Goal: Information Seeking & Learning: Stay updated

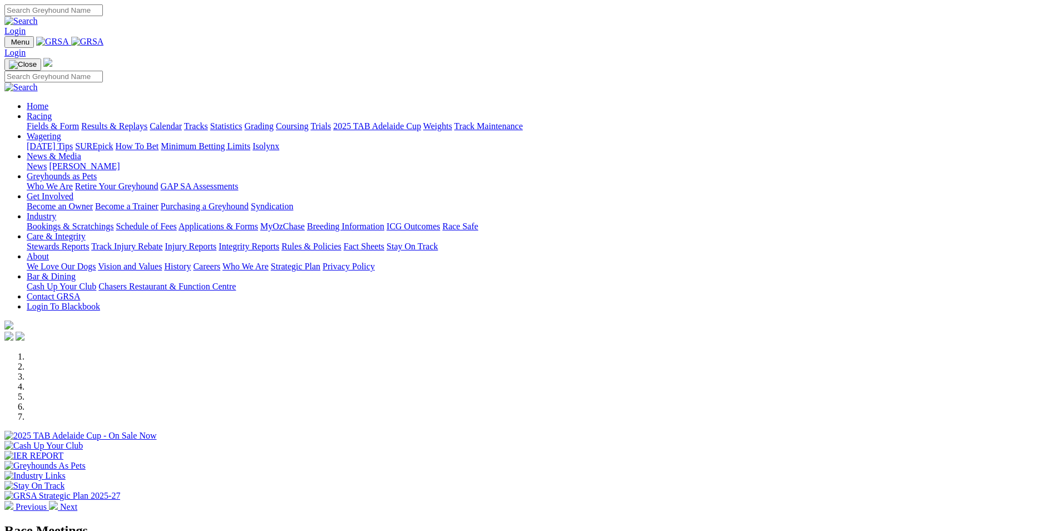
click at [81, 151] on link "News & Media" at bounding box center [54, 155] width 55 height 9
click at [47, 161] on link "News" at bounding box center [37, 165] width 20 height 9
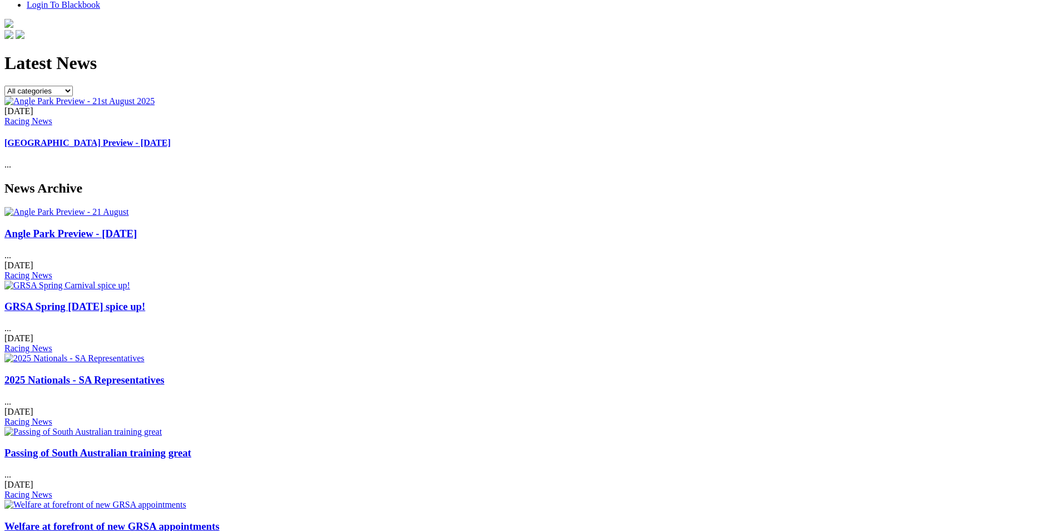
scroll to position [334, 0]
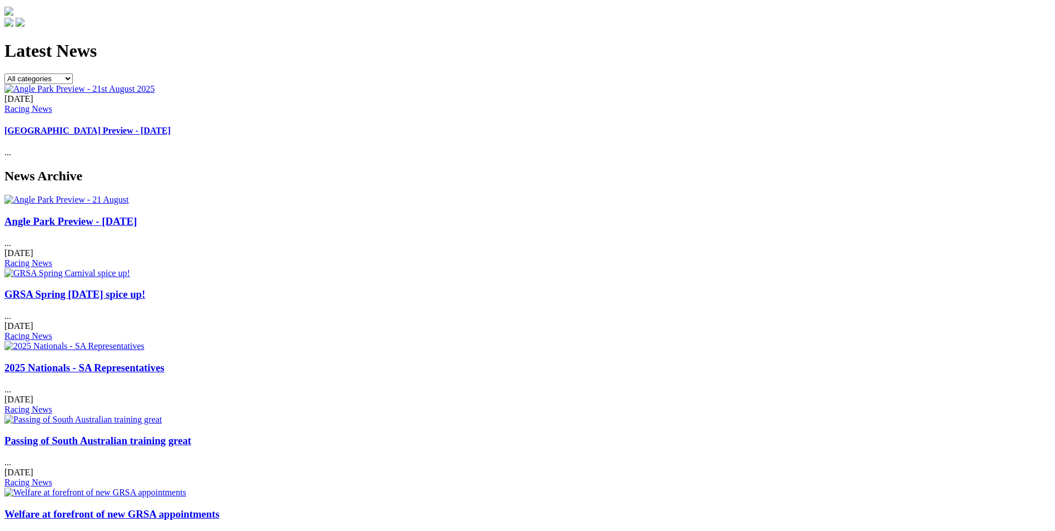
click at [209, 508] on link "Welfare at forefront of new GRSA appointments" at bounding box center [111, 514] width 215 height 12
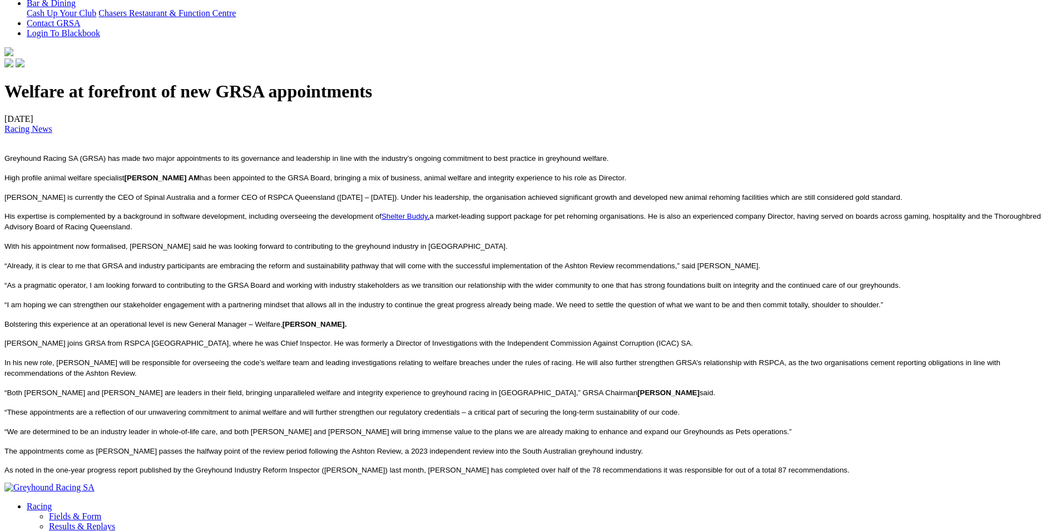
scroll to position [389, 0]
